Goal: Transaction & Acquisition: Purchase product/service

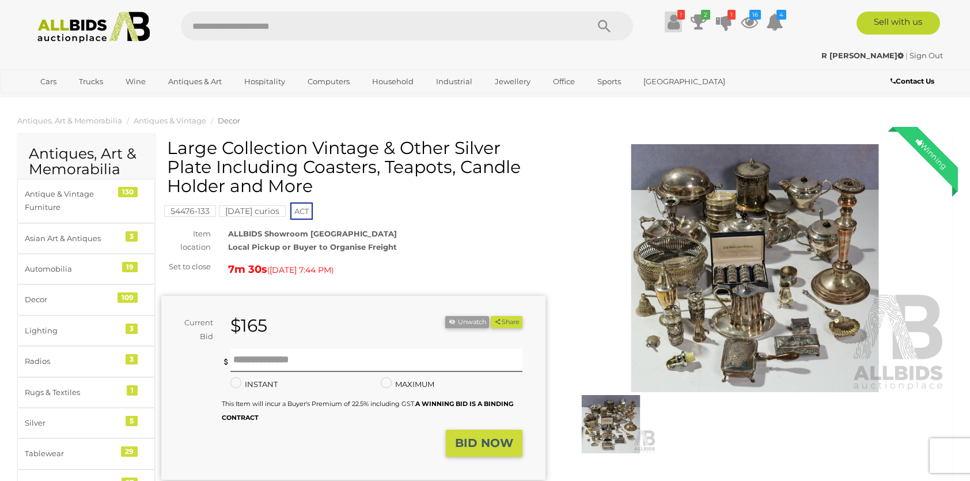
click at [673, 20] on icon at bounding box center [674, 22] width 12 height 21
click at [672, 19] on icon at bounding box center [674, 22] width 12 height 21
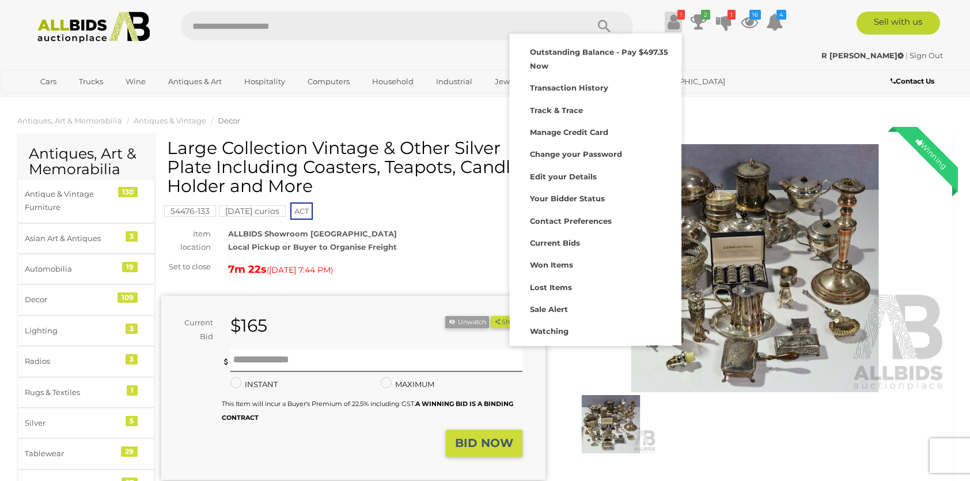
click at [423, 112] on ol "Antiques, Art & Memorabilia Antiques & Vintage Decor" at bounding box center [485, 120] width 970 height 19
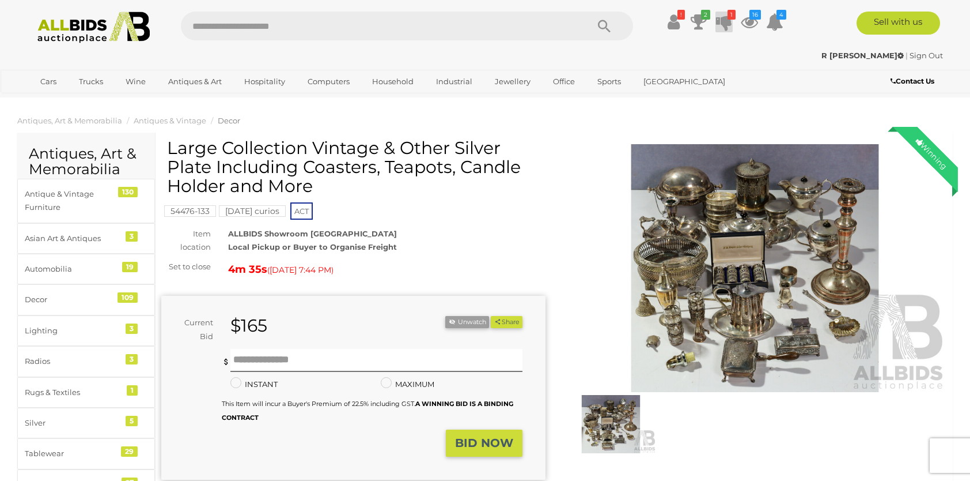
click at [728, 22] on icon at bounding box center [724, 22] width 16 height 21
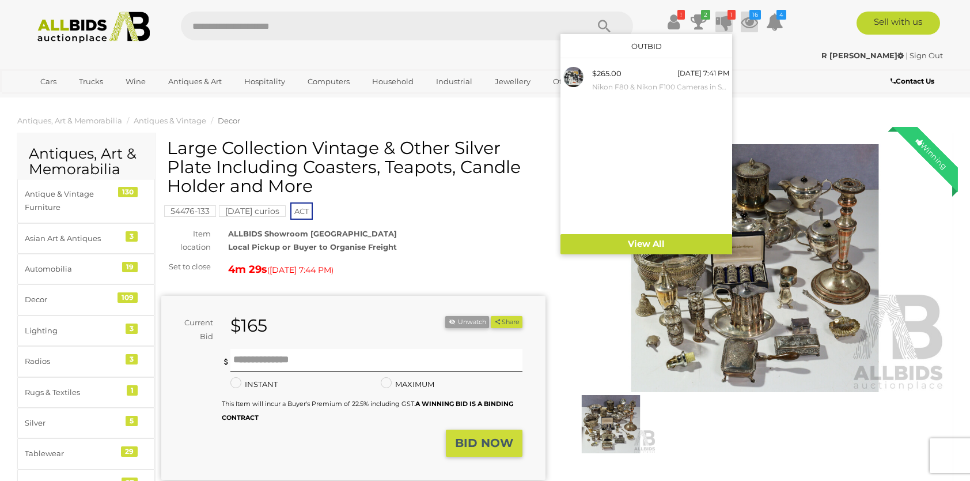
click at [746, 16] on icon at bounding box center [749, 22] width 17 height 21
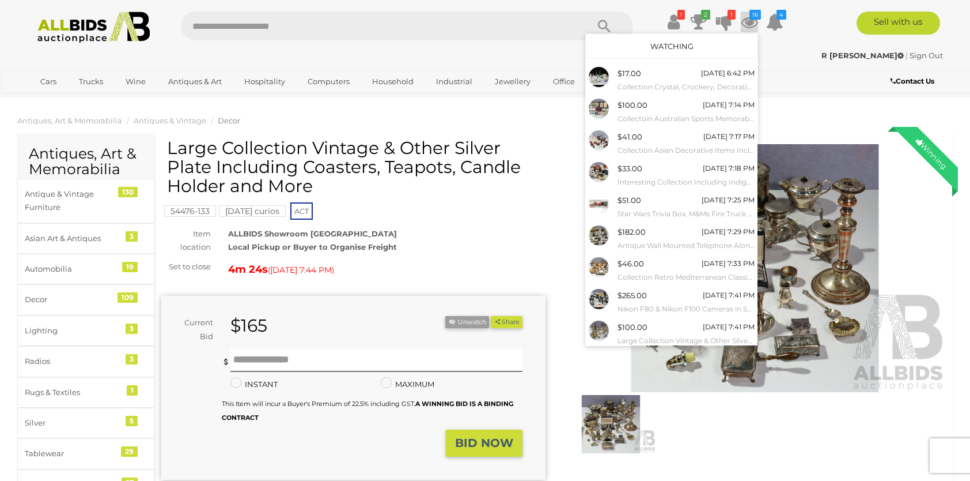
click at [666, 42] on link "Watching" at bounding box center [672, 45] width 43 height 9
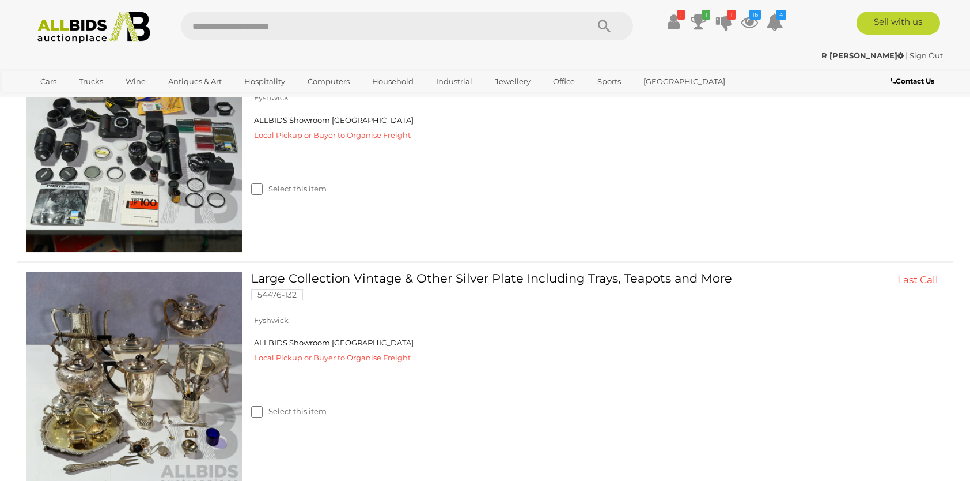
scroll to position [340, 0]
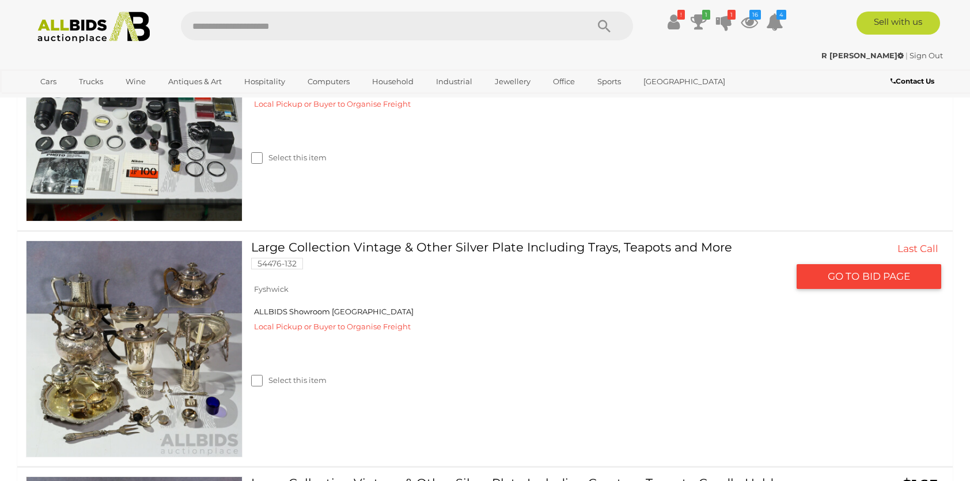
click at [135, 327] on link at bounding box center [134, 348] width 217 height 217
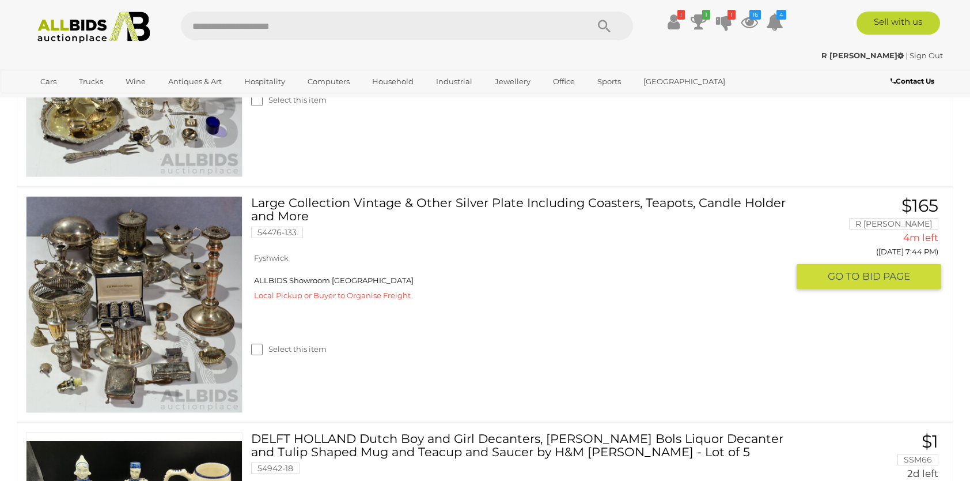
scroll to position [626, 0]
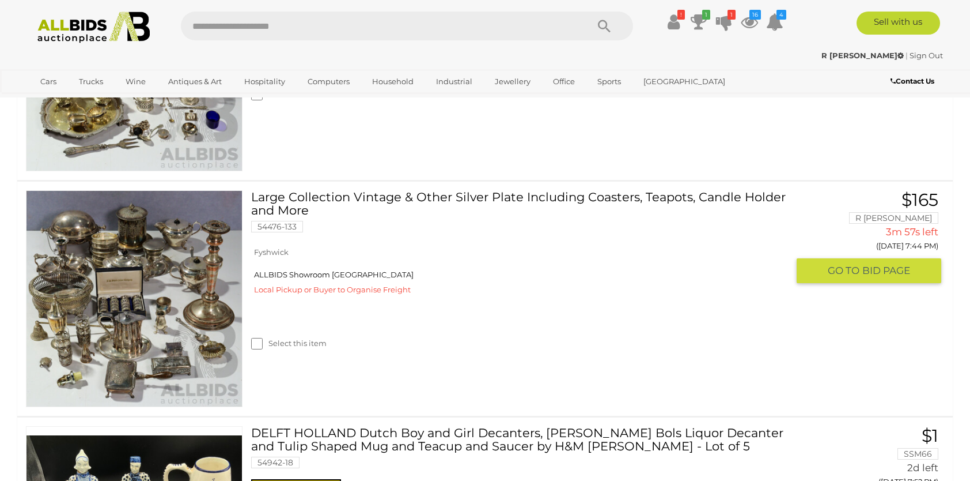
click at [210, 256] on link at bounding box center [134, 298] width 217 height 217
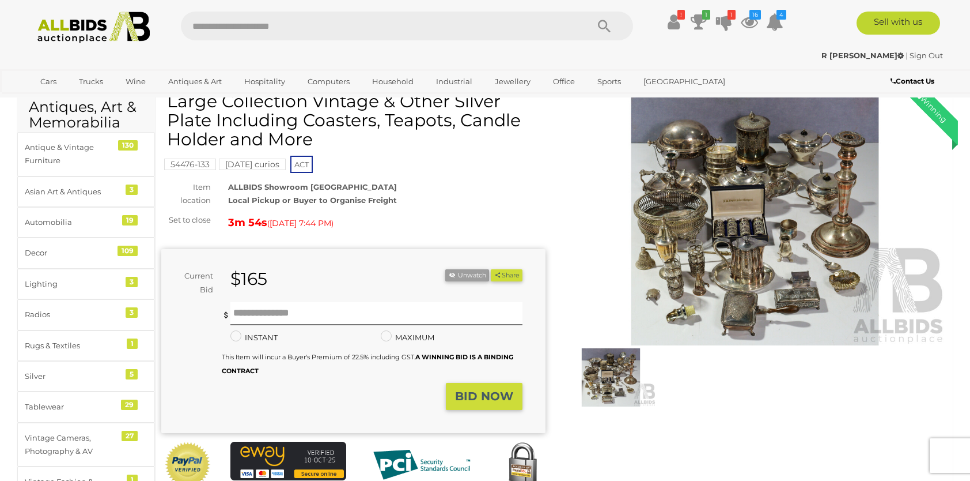
scroll to position [58, 0]
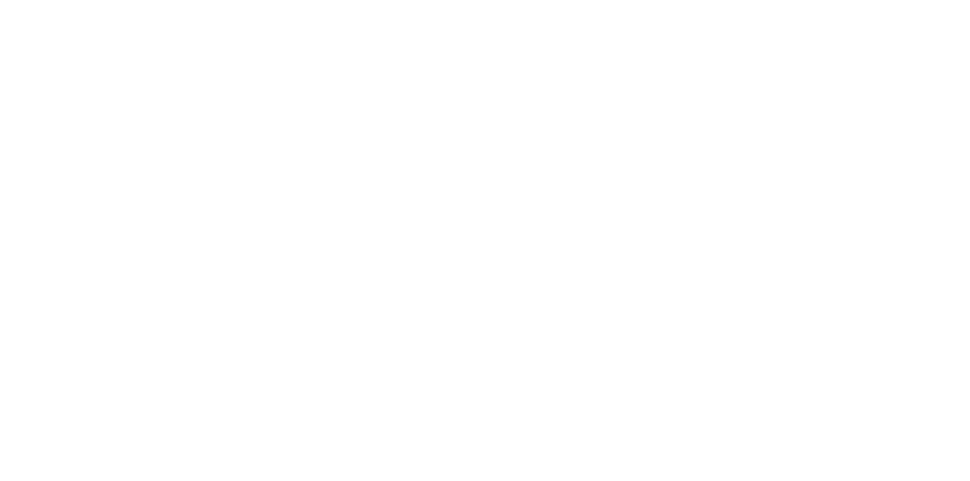
scroll to position [58, 0]
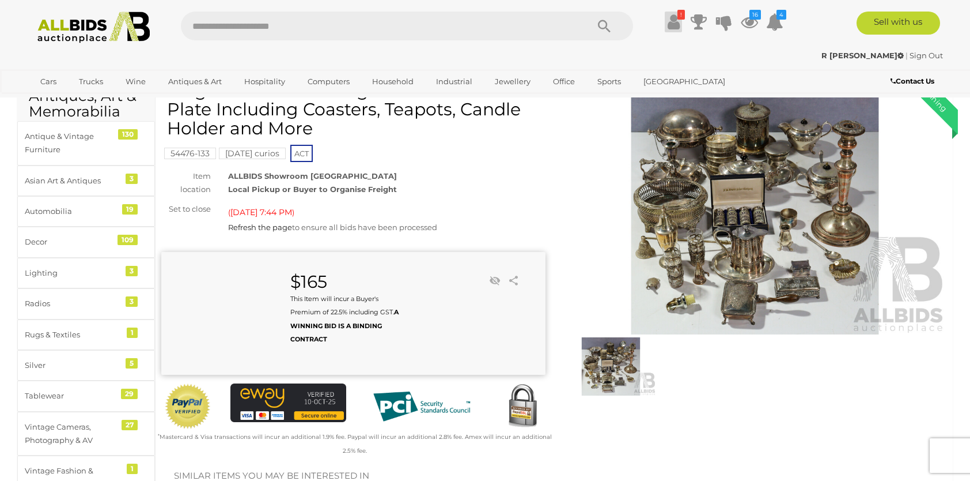
click at [676, 21] on icon at bounding box center [674, 22] width 12 height 21
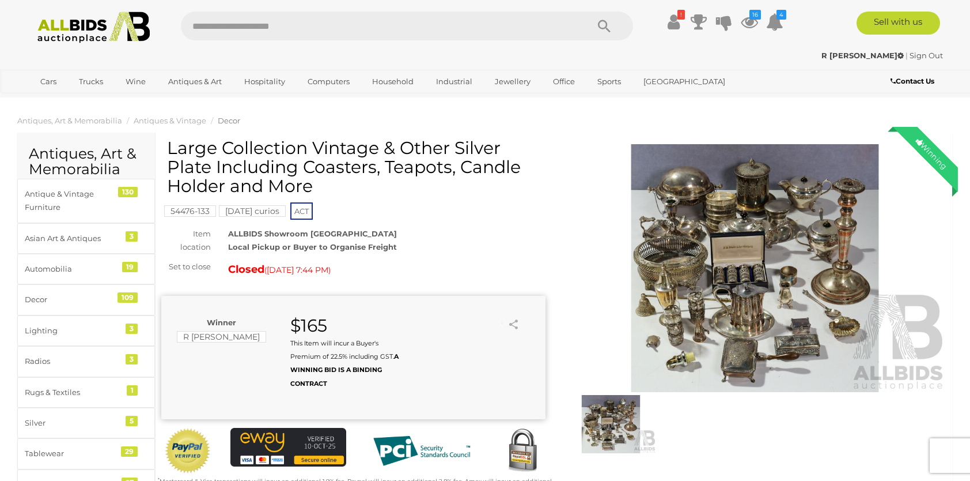
scroll to position [58, 0]
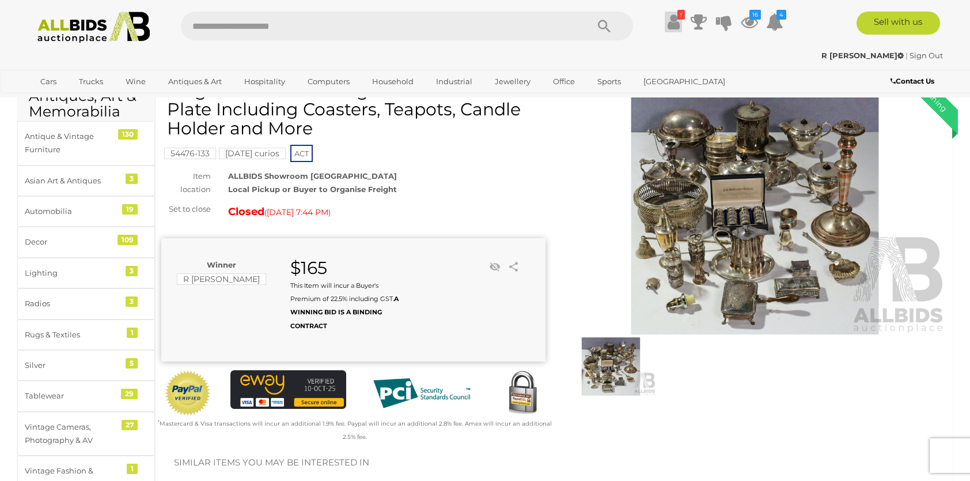
click at [678, 18] on icon "!" at bounding box center [681, 15] width 7 height 10
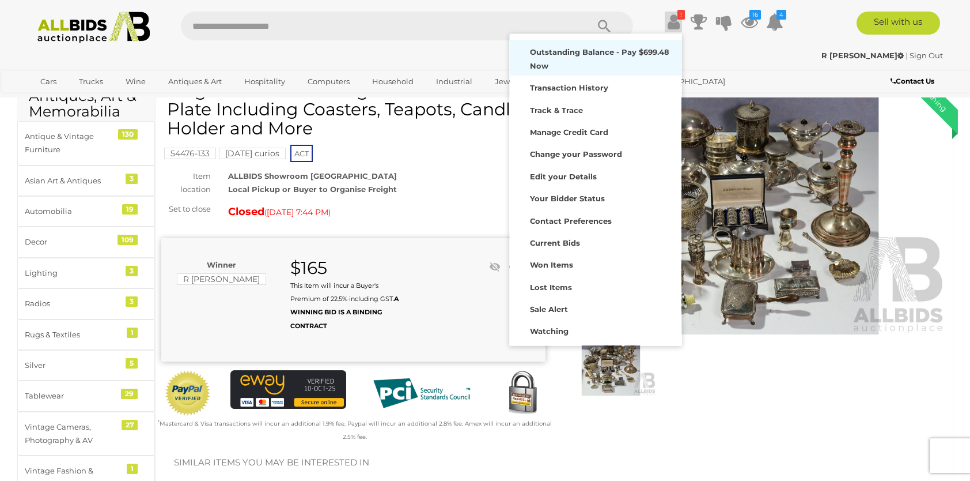
click at [542, 58] on div "Outstanding Balance - Pay $699.48 Now" at bounding box center [596, 58] width 166 height 30
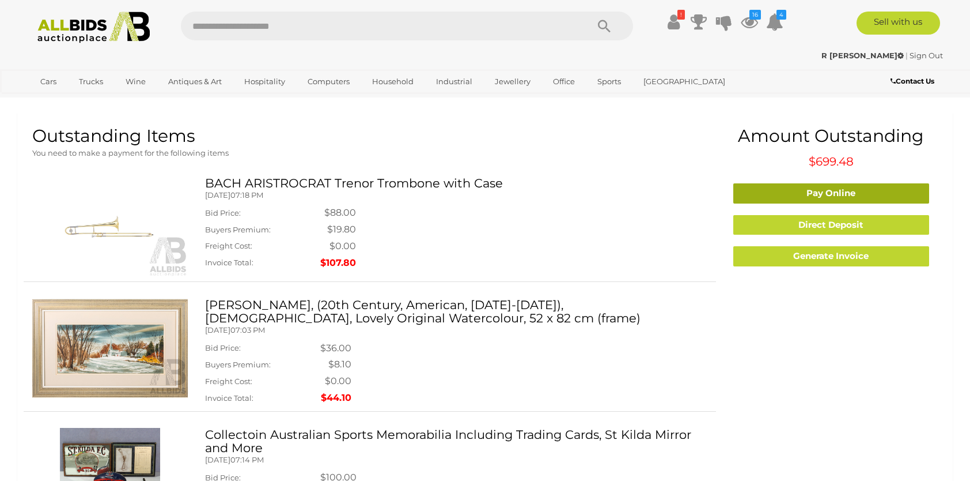
click at [827, 192] on link "Pay Online" at bounding box center [832, 193] width 196 height 20
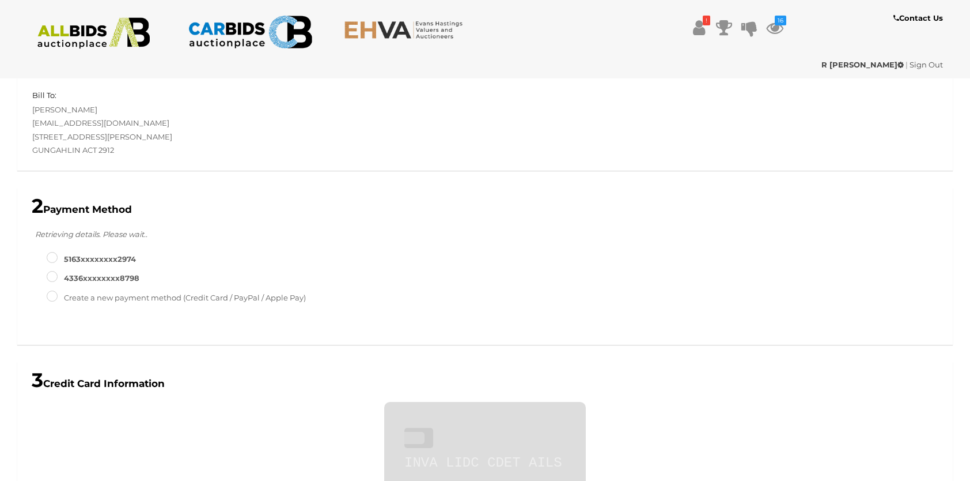
scroll to position [362, 0]
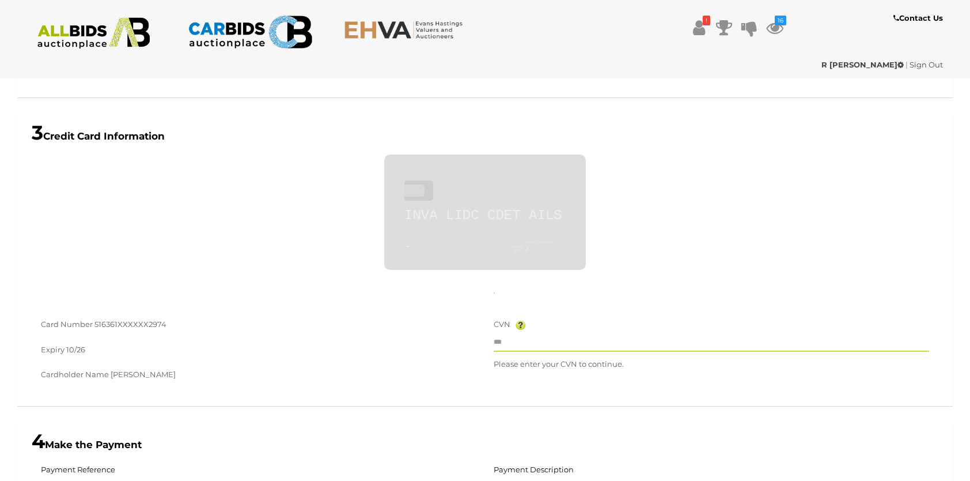
click at [511, 342] on input "text" at bounding box center [712, 342] width 436 height 17
type input "**********"
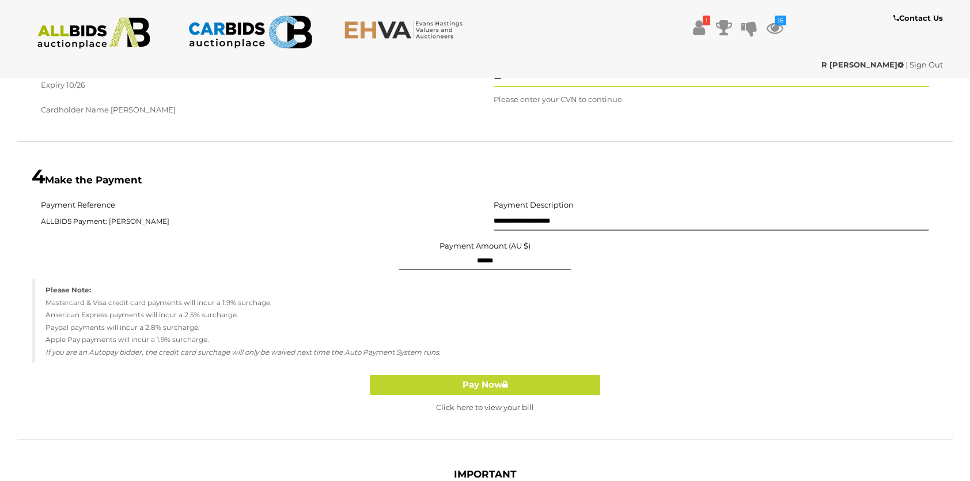
scroll to position [651, 0]
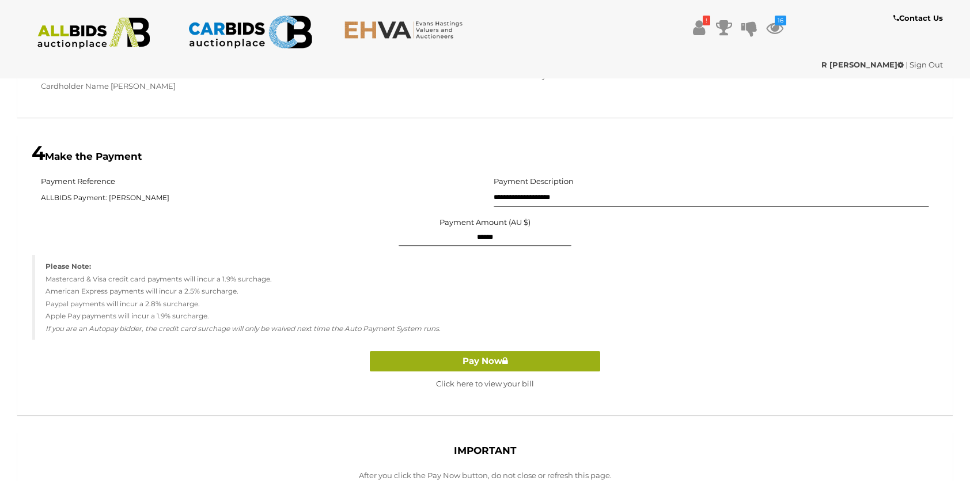
type input "***"
click at [478, 360] on button "Pay Now" at bounding box center [485, 361] width 230 height 20
